Goal: Book appointment/travel/reservation

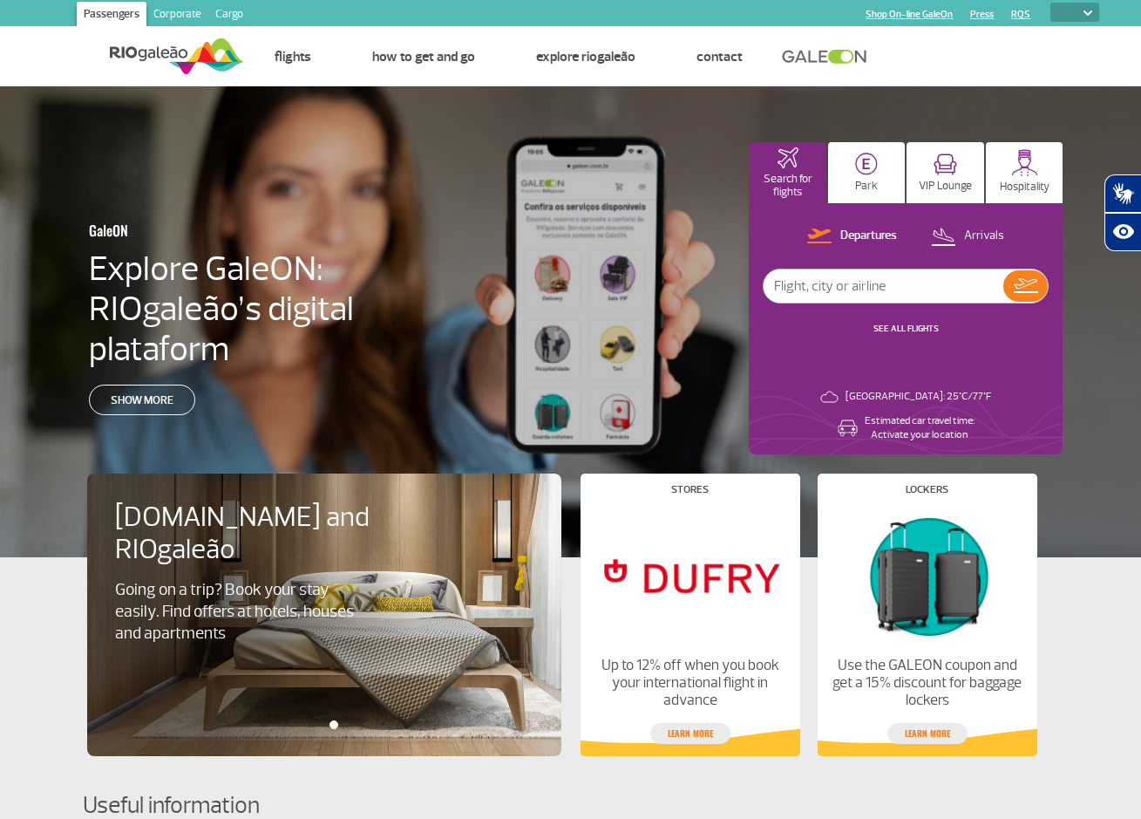
click at [1092, 12] on img at bounding box center [1088, 12] width 9 height 5
select select "pt-BR"
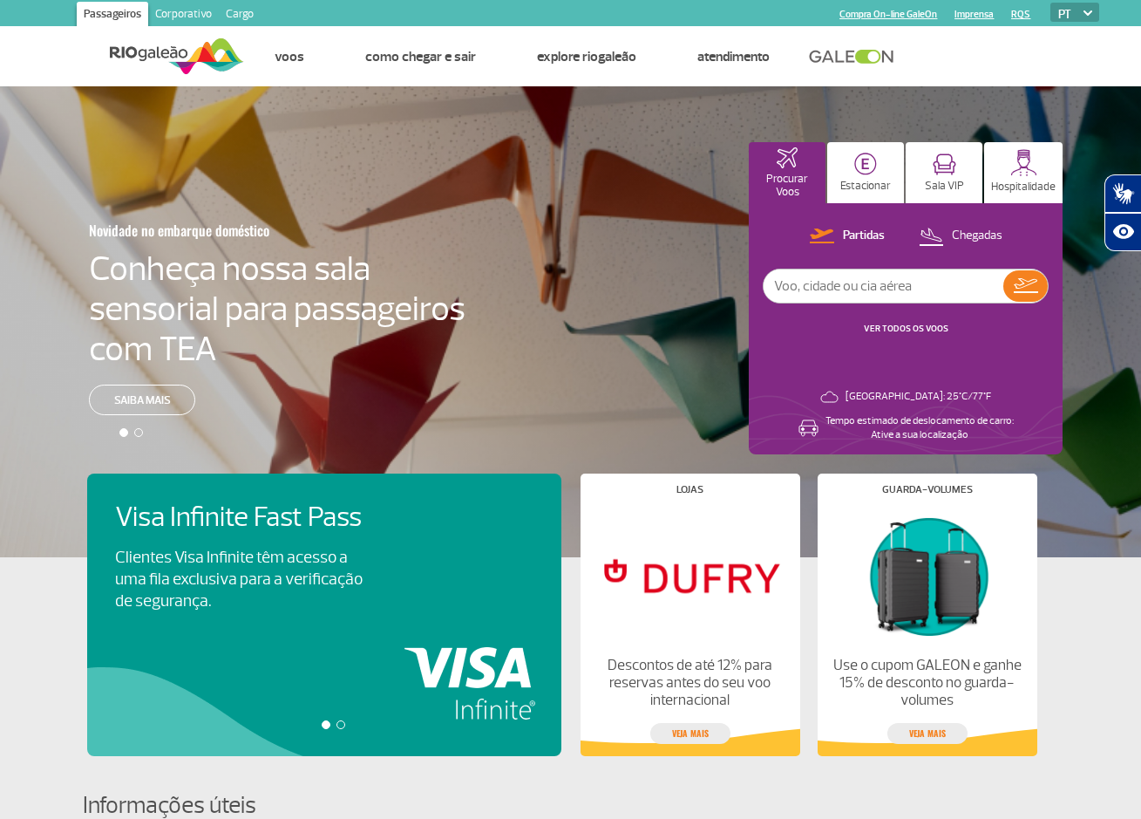
click at [859, 187] on p "Estacionar" at bounding box center [865, 186] width 51 height 13
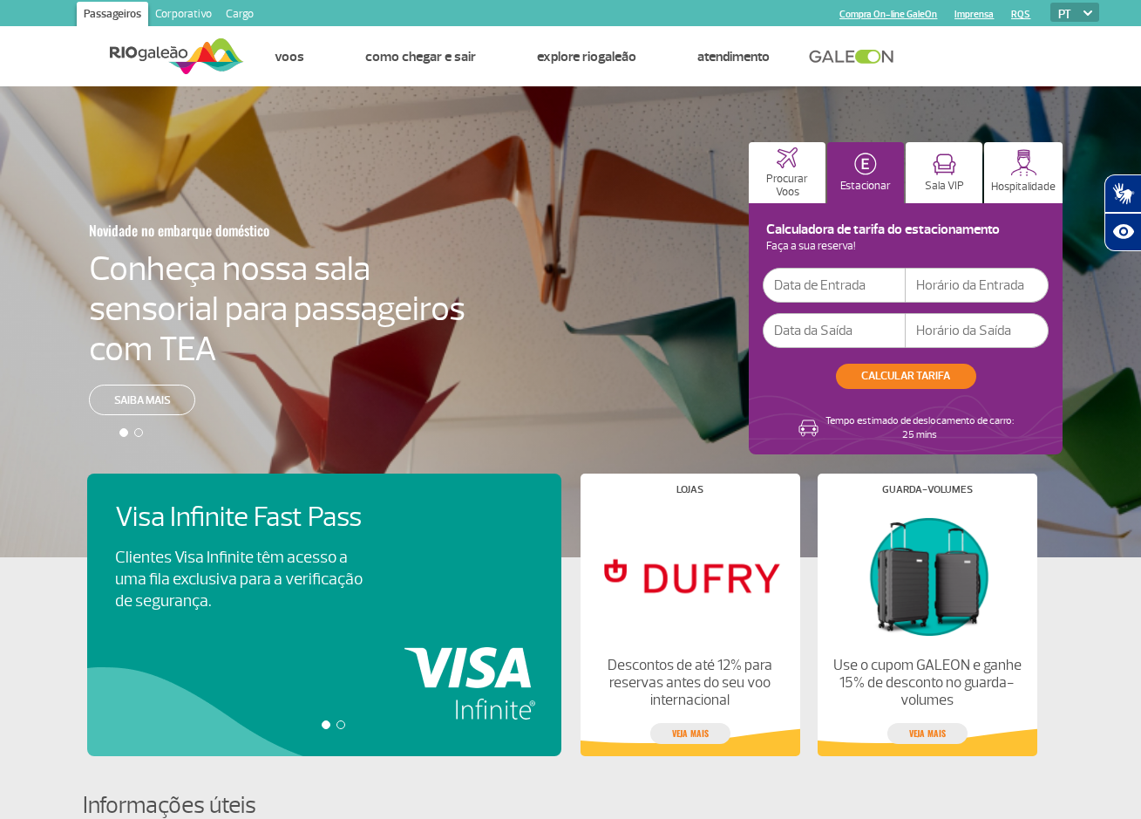
click at [805, 286] on input "text" at bounding box center [834, 285] width 143 height 35
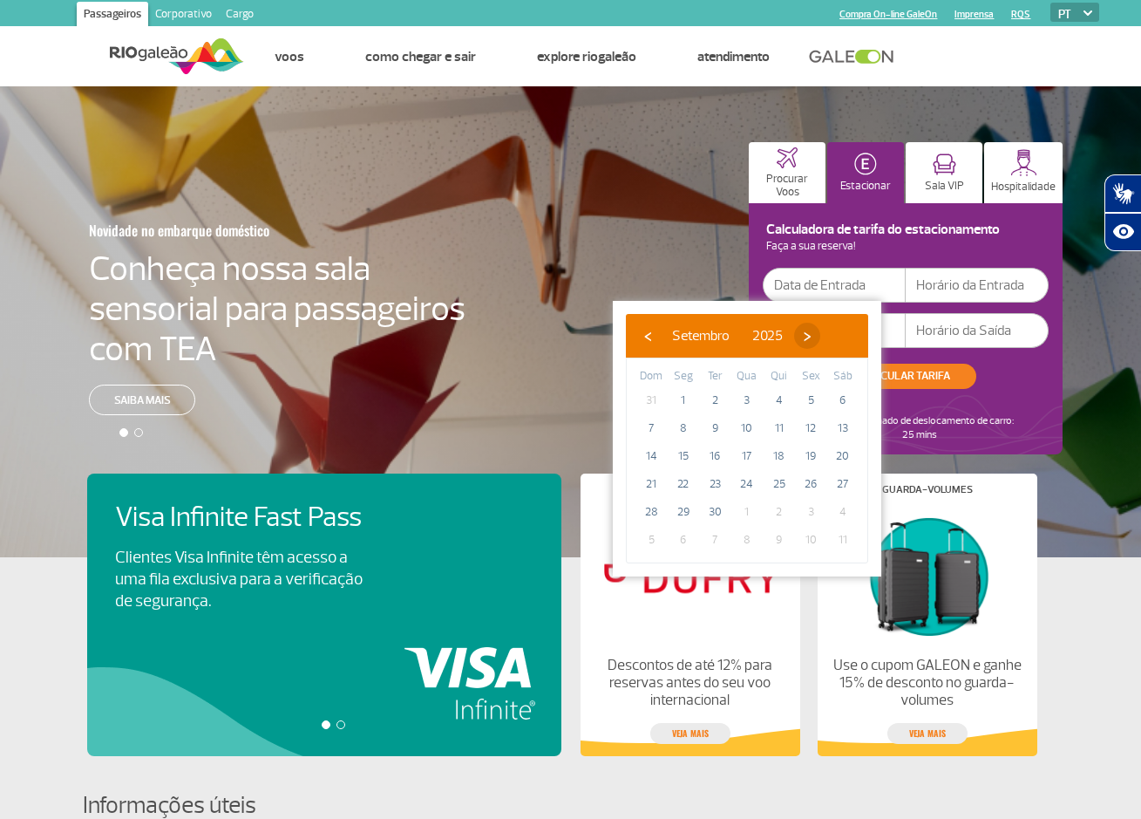
click at [820, 340] on span "›" at bounding box center [807, 336] width 26 height 26
click at [745, 403] on span "1" at bounding box center [747, 400] width 28 height 28
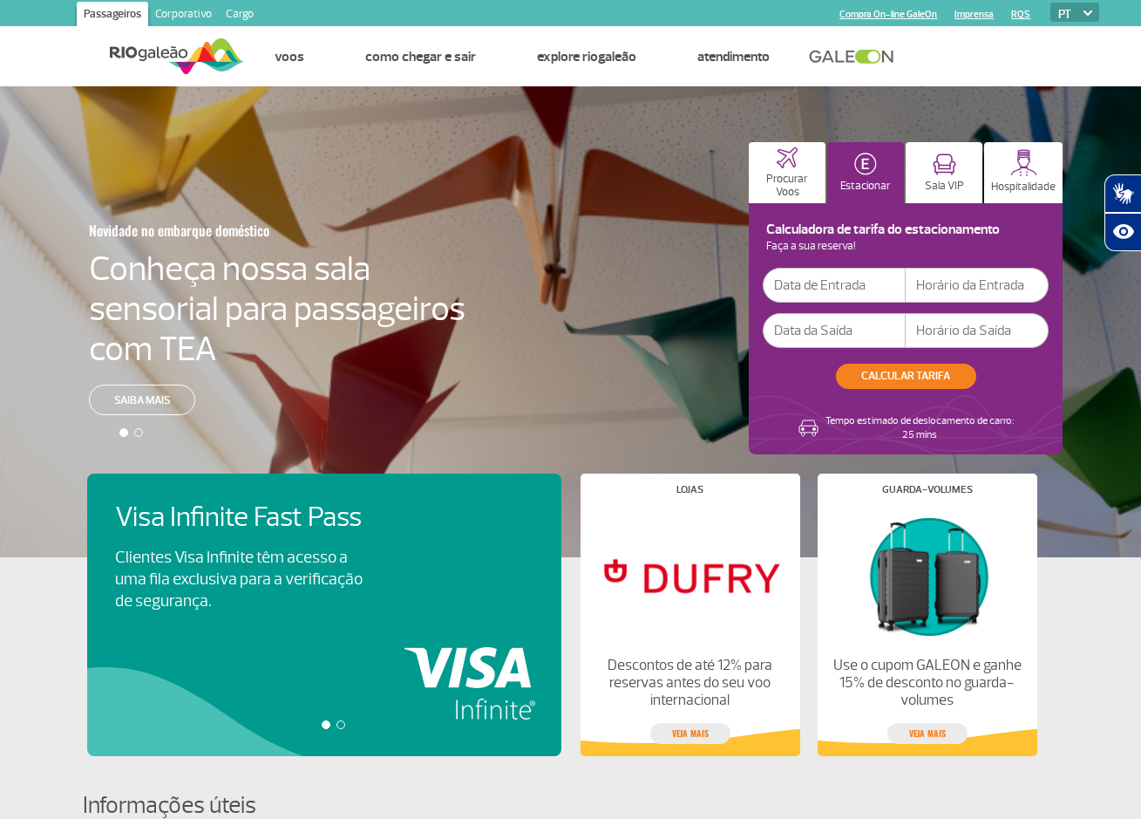
type input "[DATE]"
click at [943, 287] on input "text" at bounding box center [977, 285] width 143 height 35
type input "16:00"
click at [849, 334] on input "text" at bounding box center [834, 330] width 143 height 35
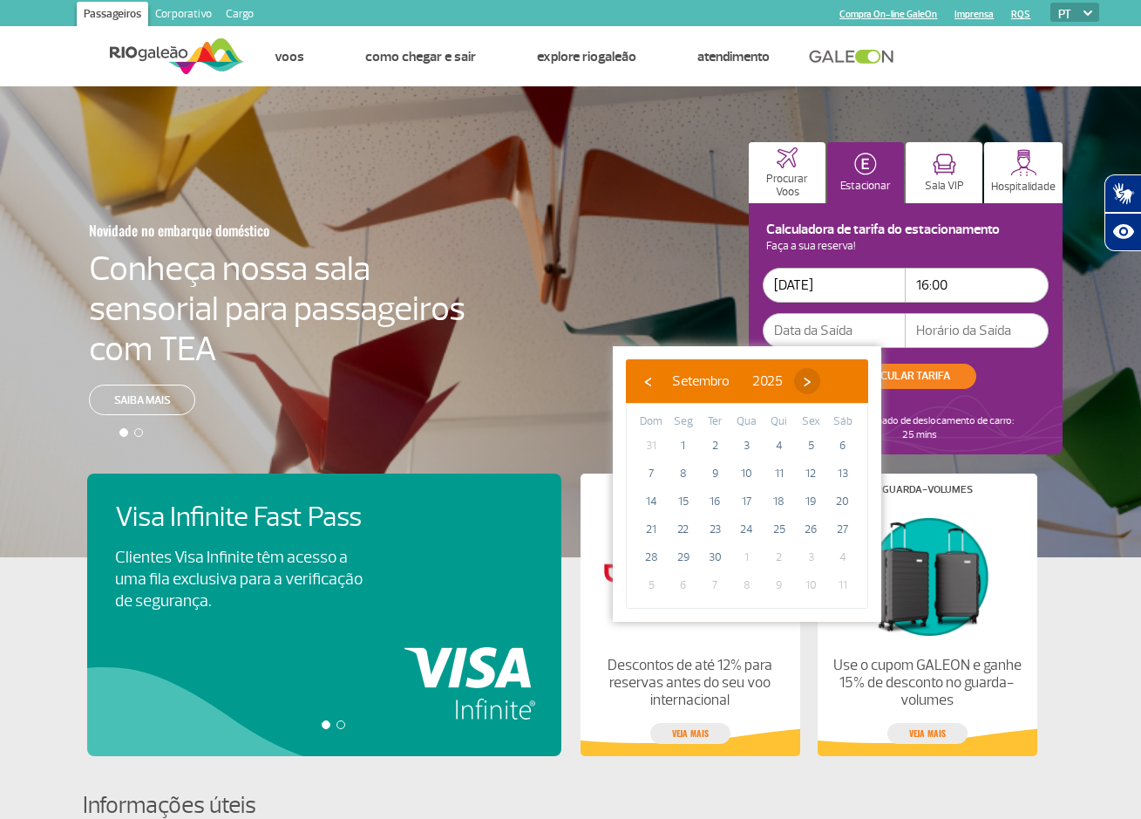
click at [820, 385] on span "›" at bounding box center [807, 381] width 26 height 26
click at [810, 385] on span "›" at bounding box center [797, 381] width 26 height 26
click at [648, 381] on span "‹" at bounding box center [648, 381] width 26 height 26
click at [654, 500] on span "12" at bounding box center [651, 501] width 28 height 28
type input "[DATE]"
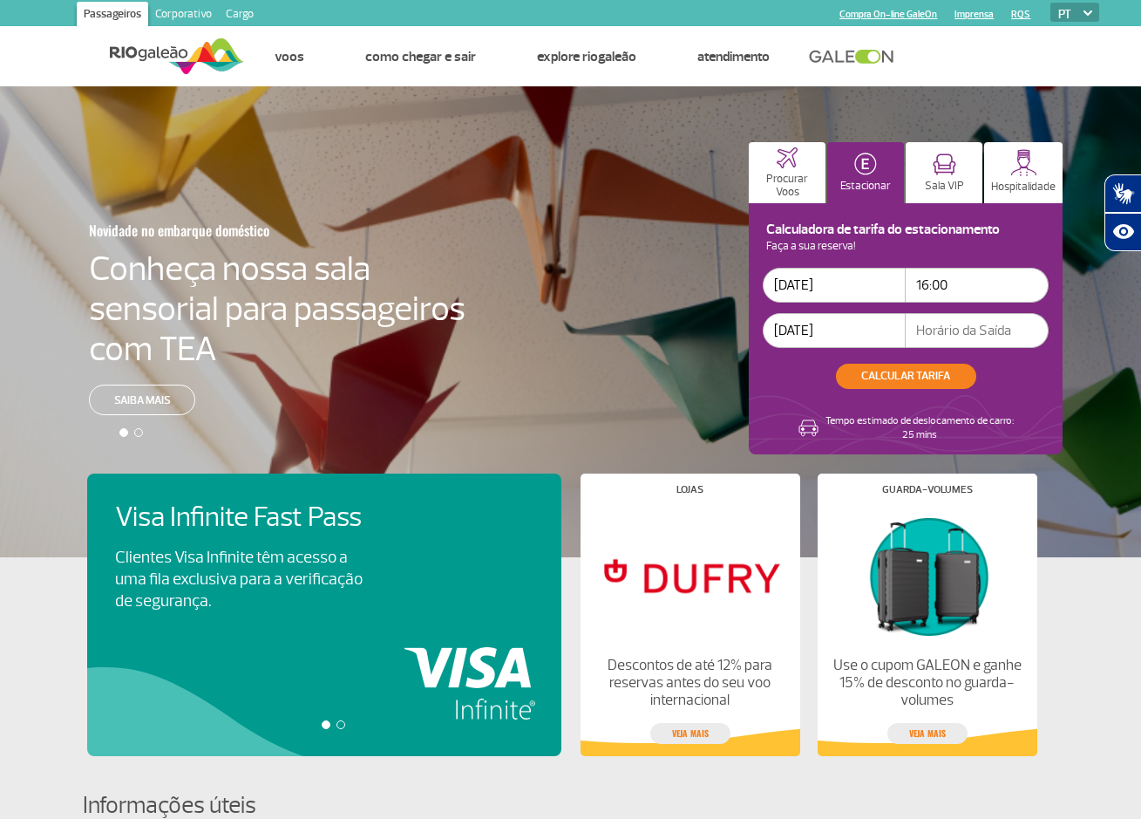
click at [990, 333] on input "text" at bounding box center [977, 330] width 143 height 35
type input "20:00"
click at [905, 384] on button "CALCULAR TARIFA" at bounding box center [906, 376] width 140 height 25
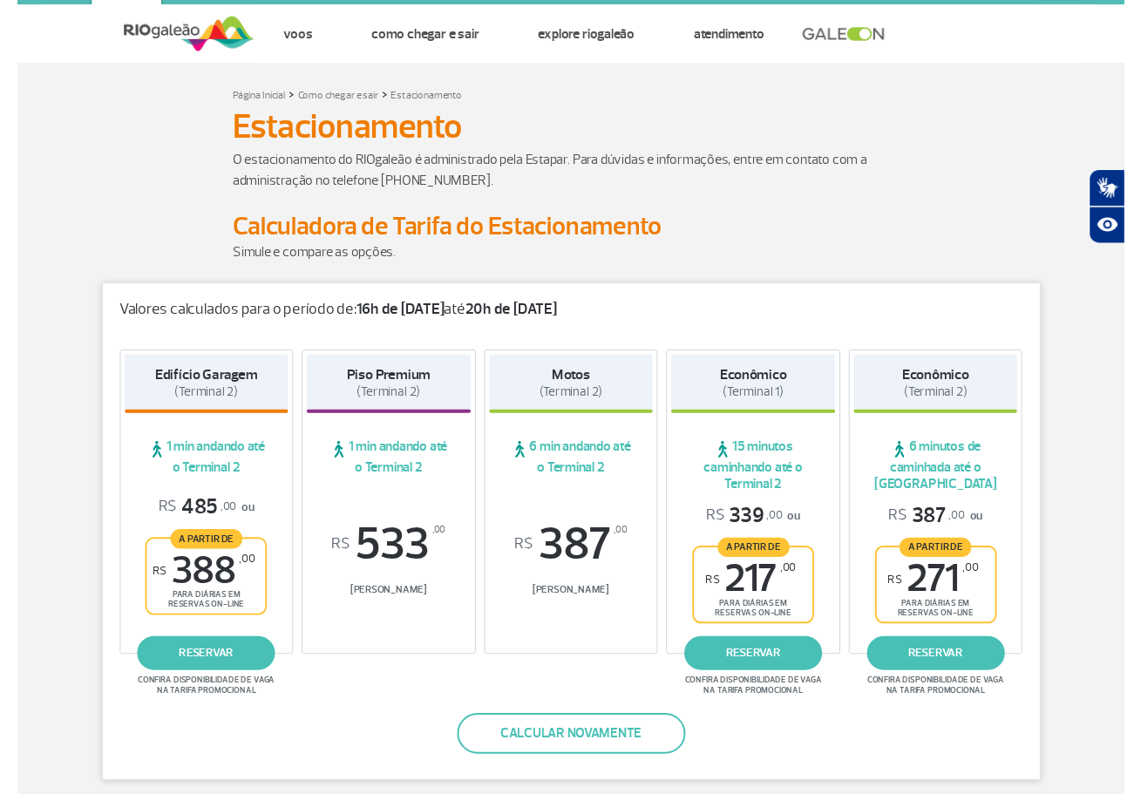
scroll to position [155, 0]
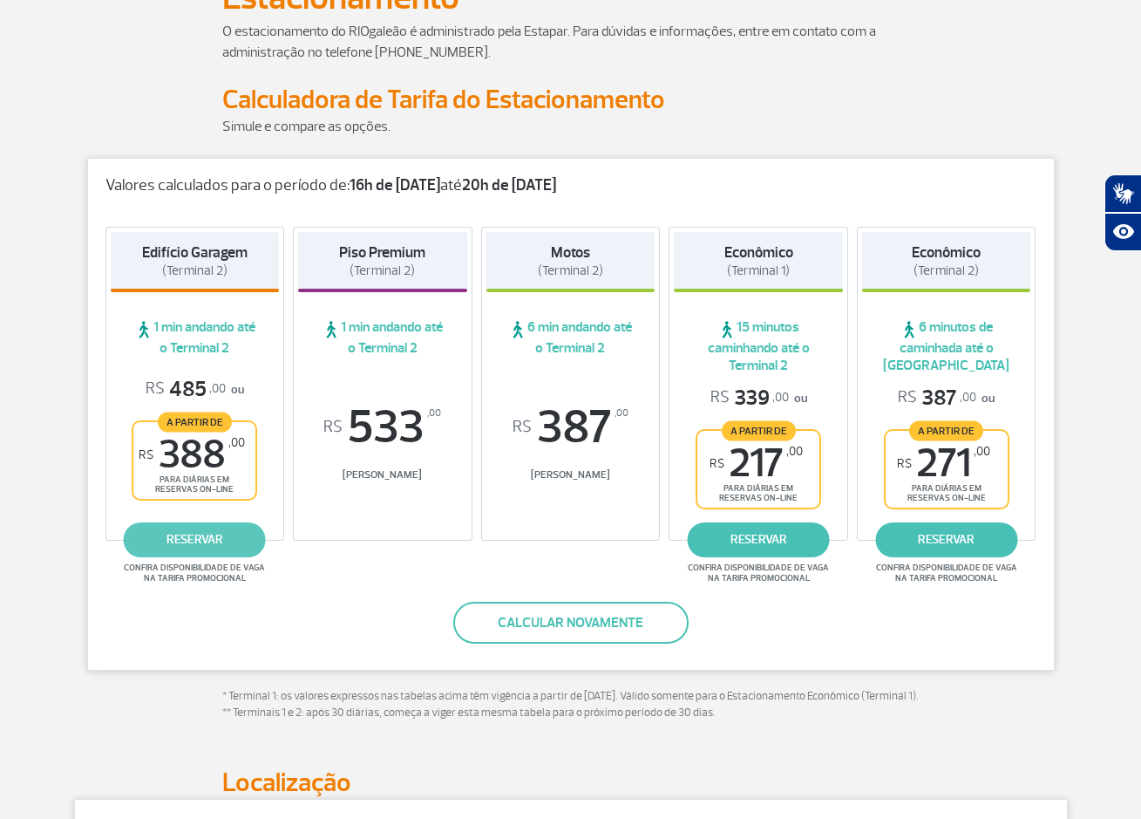
click at [221, 542] on link "reservar" at bounding box center [195, 539] width 142 height 35
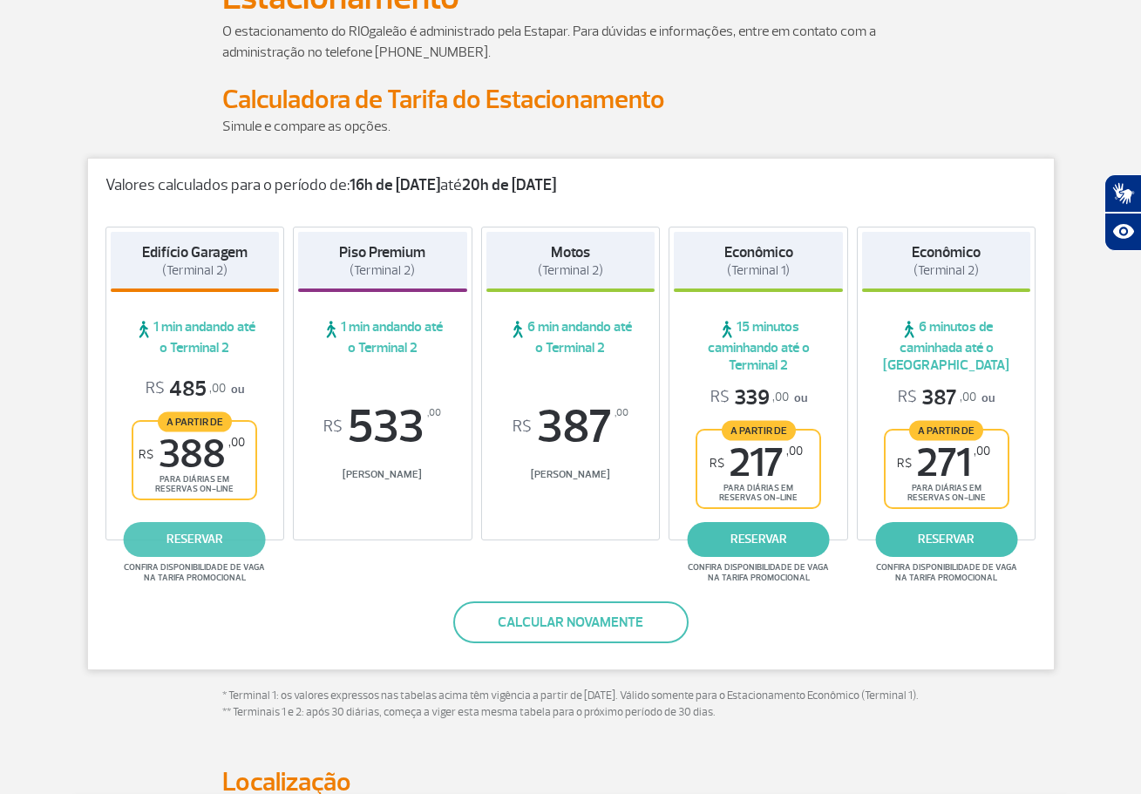
click at [192, 546] on link "reservar" at bounding box center [195, 539] width 142 height 35
